Goal: Information Seeking & Learning: Learn about a topic

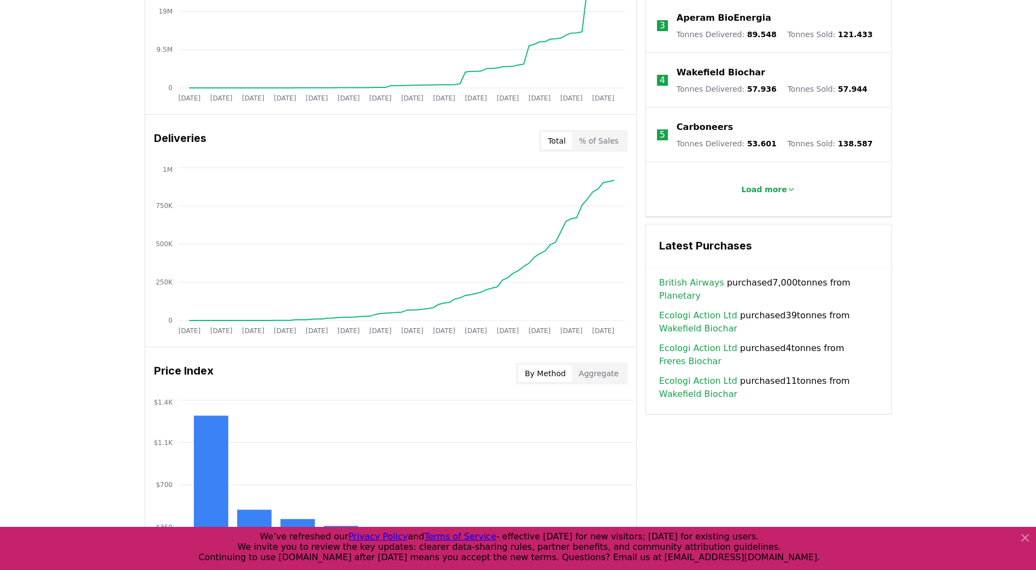
scroll to position [546, 0]
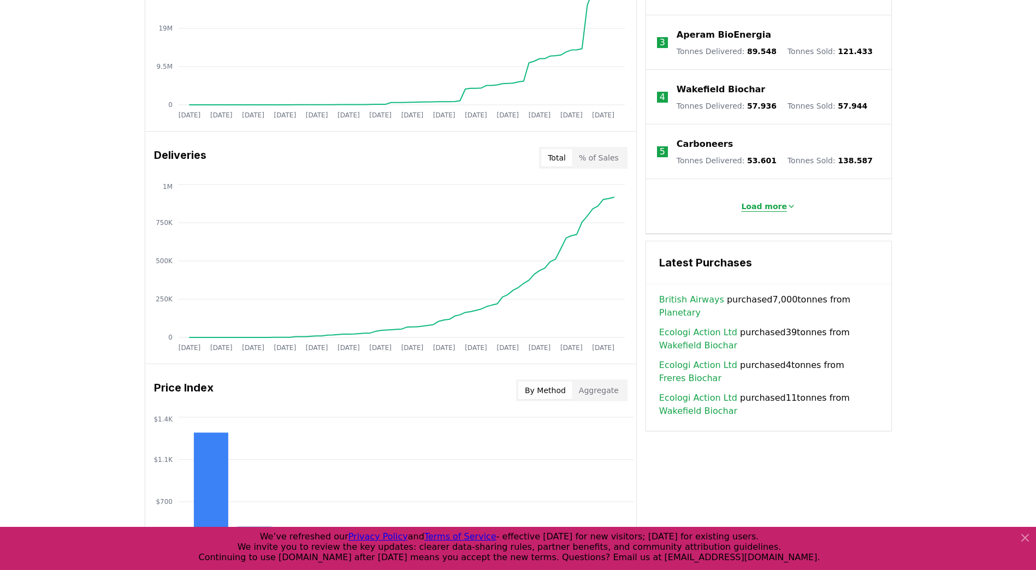
click at [753, 206] on button "Load more" at bounding box center [769, 207] width 72 height 22
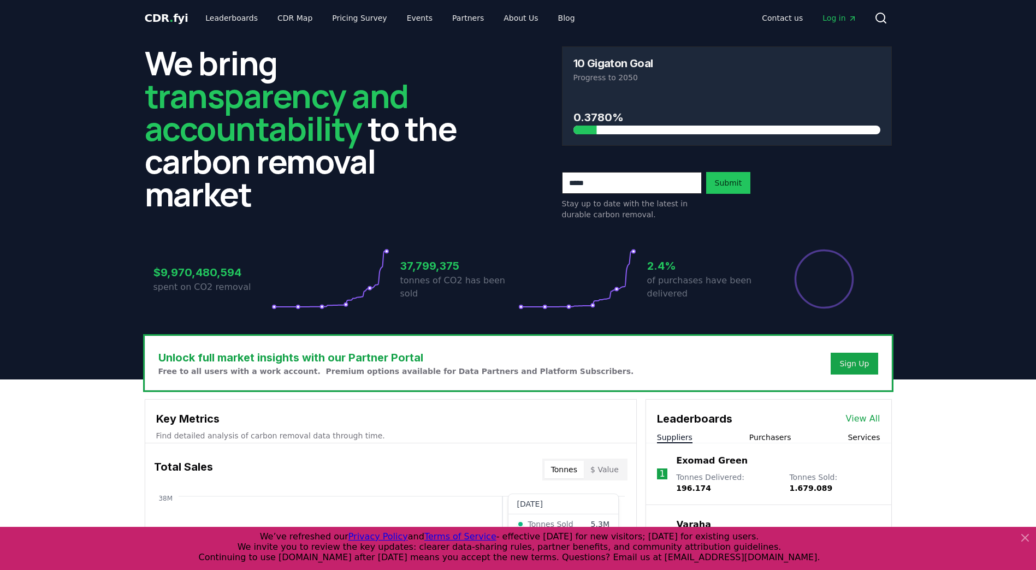
scroll to position [0, 0]
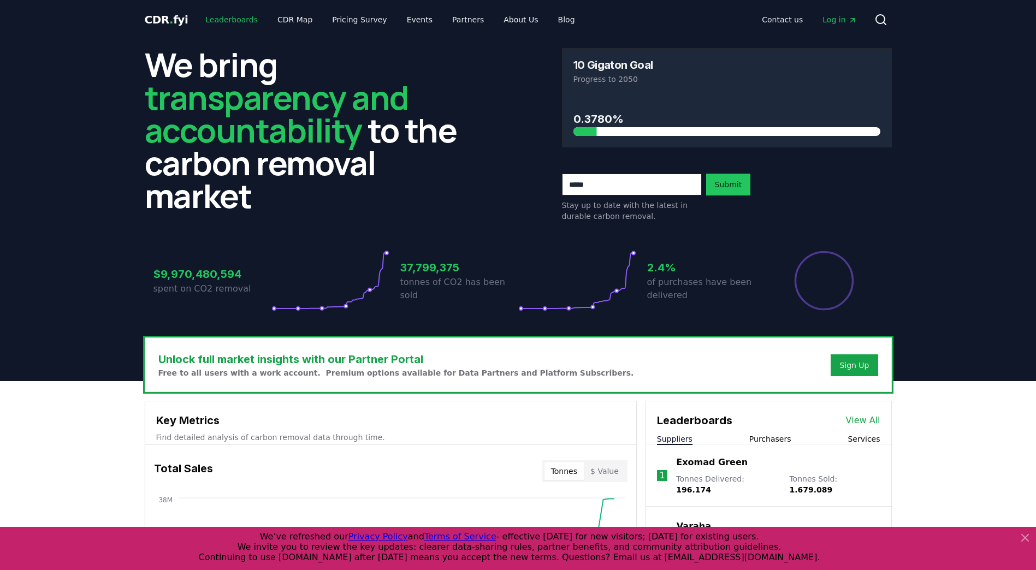
click at [222, 12] on link "Leaderboards" at bounding box center [232, 20] width 70 height 20
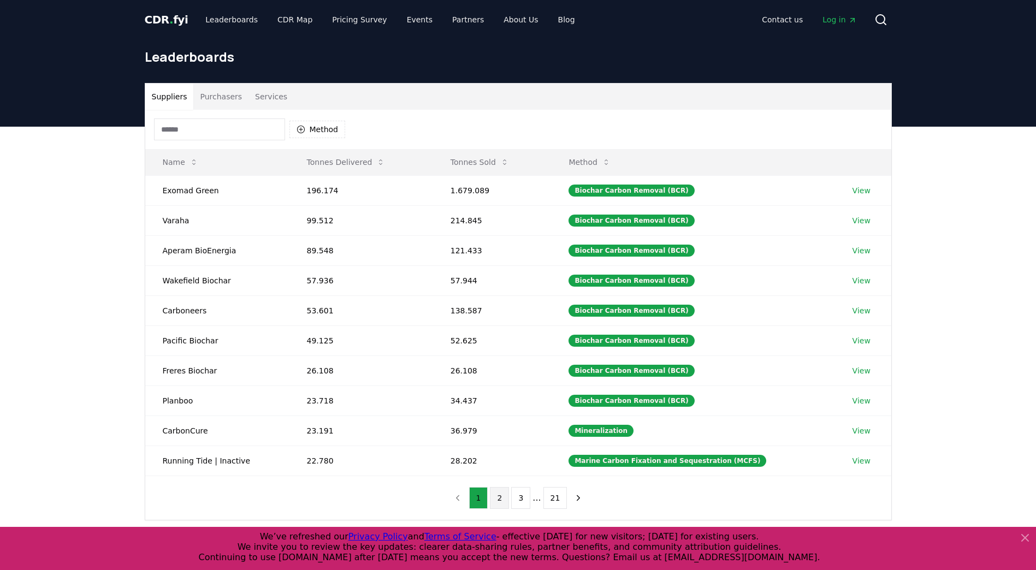
click at [497, 494] on button "2" at bounding box center [499, 498] width 19 height 22
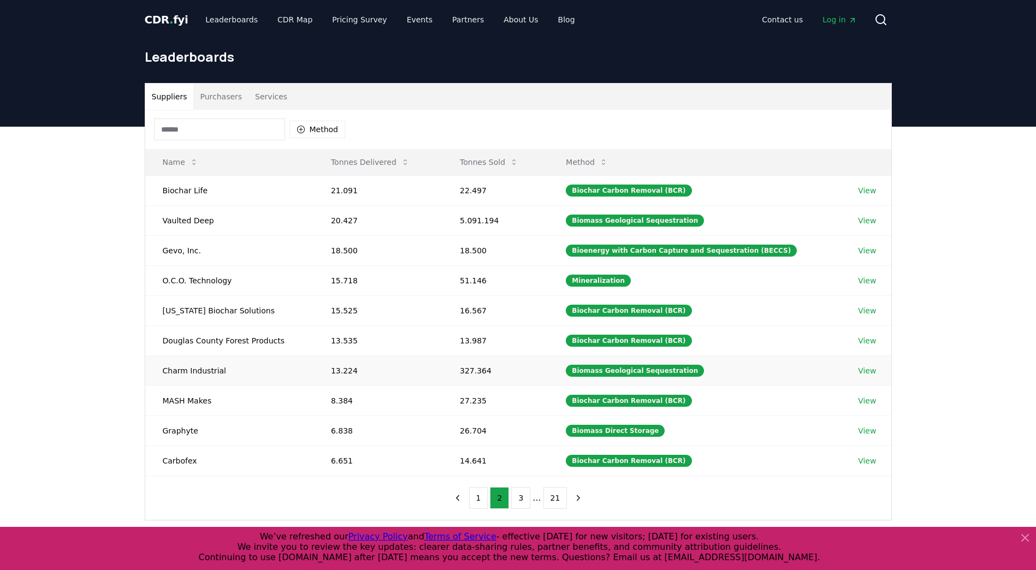
click at [863, 368] on link "View" at bounding box center [867, 370] width 18 height 11
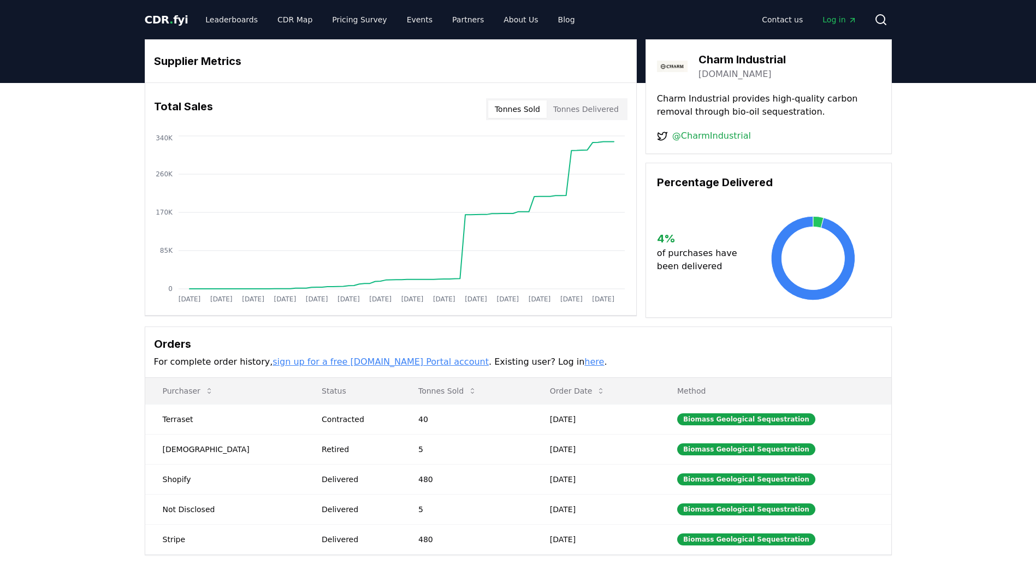
click at [745, 77] on link "charmindustrial.com" at bounding box center [735, 74] width 73 height 13
